Goal: Task Accomplishment & Management: Use online tool/utility

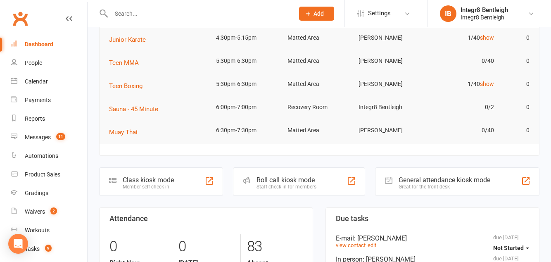
scroll to position [58, 0]
click at [169, 180] on div "Class kiosk mode" at bounding box center [148, 181] width 51 height 8
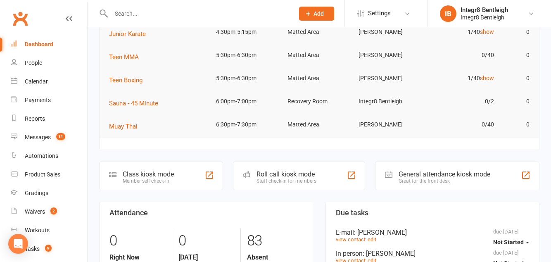
scroll to position [97, 0]
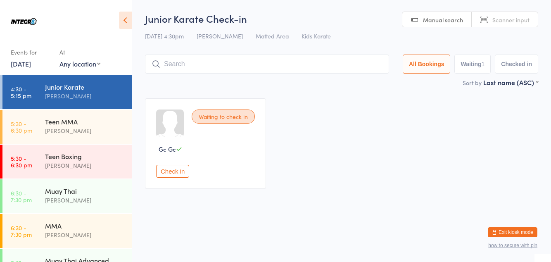
click at [109, 100] on div "[PERSON_NAME]" at bounding box center [85, 95] width 80 height 9
click at [83, 107] on div "Junior Karate Giuseppe Amato" at bounding box center [88, 91] width 87 height 33
click at [82, 97] on div "[PERSON_NAME]" at bounding box center [85, 95] width 80 height 9
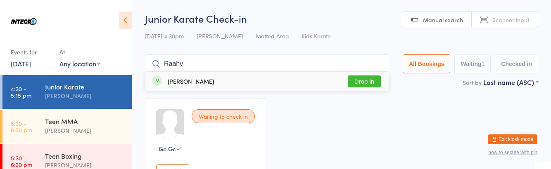
type input "Raahy"
click at [189, 87] on div "Raahyl Patel Drop in" at bounding box center [266, 81] width 243 height 19
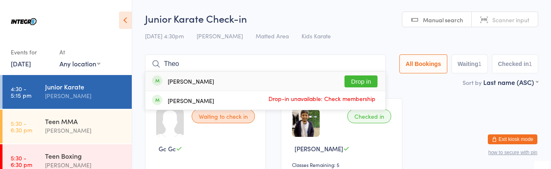
type input "Theo"
click at [361, 79] on button "Drop in" at bounding box center [360, 82] width 33 height 12
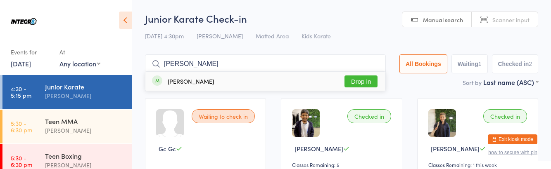
type input "Gise"
click at [368, 82] on button "Drop in" at bounding box center [360, 82] width 33 height 12
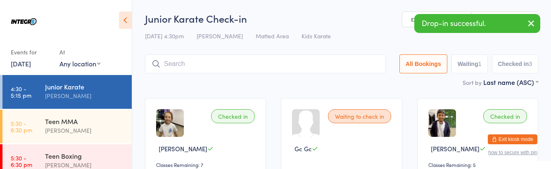
click at [362, 121] on div "Waiting to check in" at bounding box center [359, 116] width 63 height 14
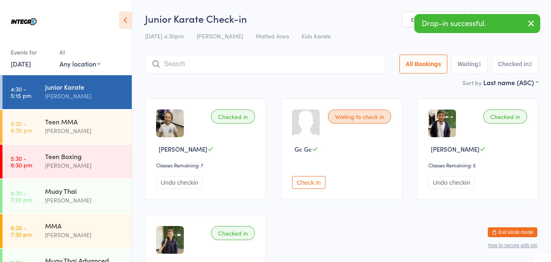
click at [354, 115] on div "Waiting to check in" at bounding box center [359, 116] width 63 height 14
click at [296, 61] on input "search" at bounding box center [265, 63] width 241 height 19
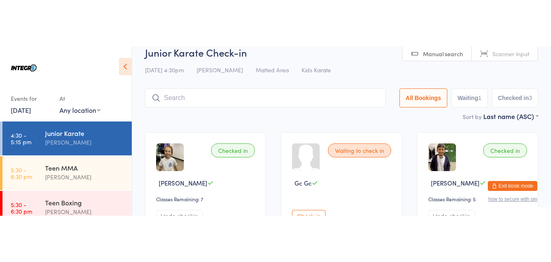
scroll to position [43, 0]
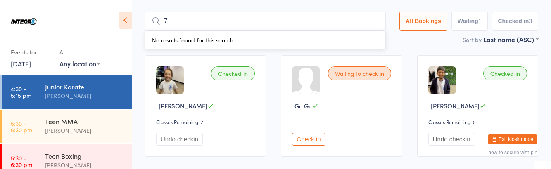
type input "7"
click at [310, 142] on button "Check in" at bounding box center [308, 139] width 33 height 13
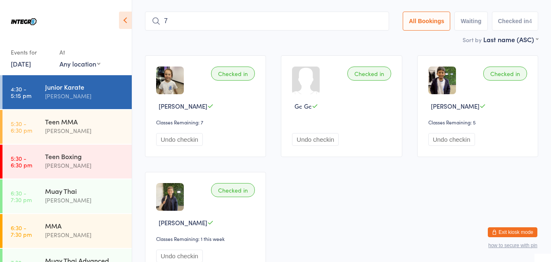
click at [195, 25] on input "7" at bounding box center [267, 21] width 244 height 19
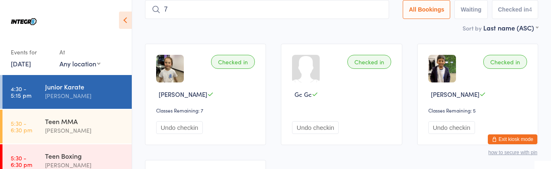
scroll to position [54, 0]
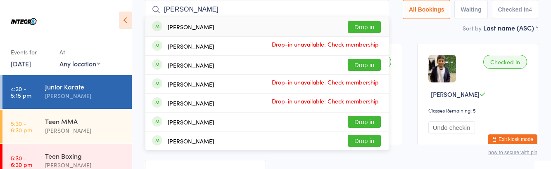
type input "Ja"
click at [378, 24] on button "Drop in" at bounding box center [364, 27] width 33 height 12
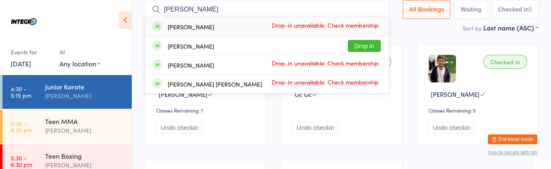
type input "Benj"
click at [375, 49] on button "Drop in" at bounding box center [364, 46] width 33 height 12
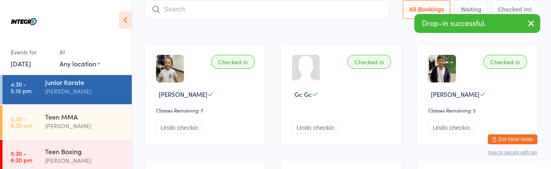
scroll to position [4, 0]
click at [99, 119] on div "Teen MMA" at bounding box center [85, 117] width 80 height 9
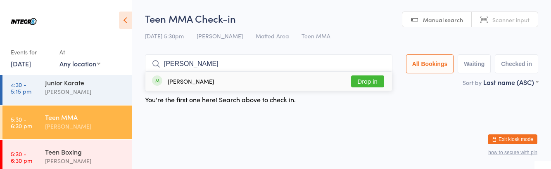
type input "Leon"
click at [374, 83] on button "Drop in" at bounding box center [367, 82] width 33 height 12
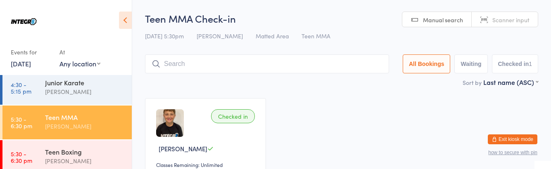
click at [110, 80] on div "Junior Karate" at bounding box center [85, 82] width 80 height 9
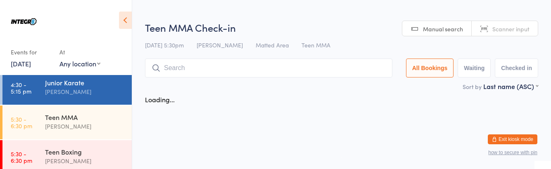
click at [112, 101] on div "Junior Karate Giuseppe Amato" at bounding box center [88, 87] width 87 height 33
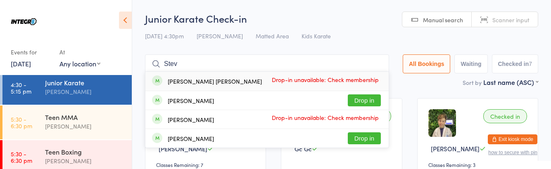
type input "Stev"
click at [365, 102] on button "Drop in" at bounding box center [364, 101] width 33 height 12
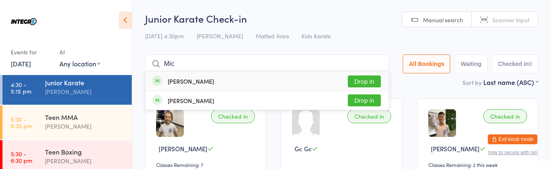
type input "Mic"
click at [378, 102] on button "Drop in" at bounding box center [364, 101] width 33 height 12
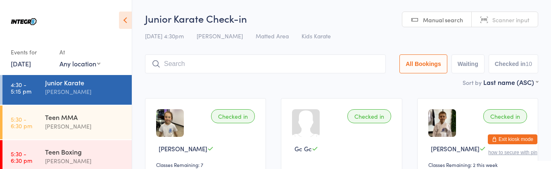
type input "T"
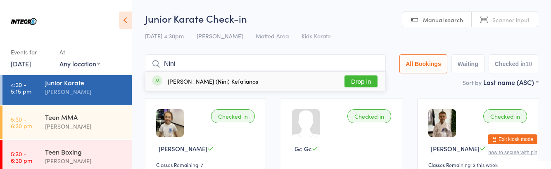
type input "Nini"
click at [223, 85] on div "Irene (Nini) Kefalianos" at bounding box center [213, 81] width 90 height 7
type input "Ven"
click at [253, 73] on div "Venetia Kefalianos Drop in" at bounding box center [265, 81] width 240 height 19
